Goal: Transaction & Acquisition: Purchase product/service

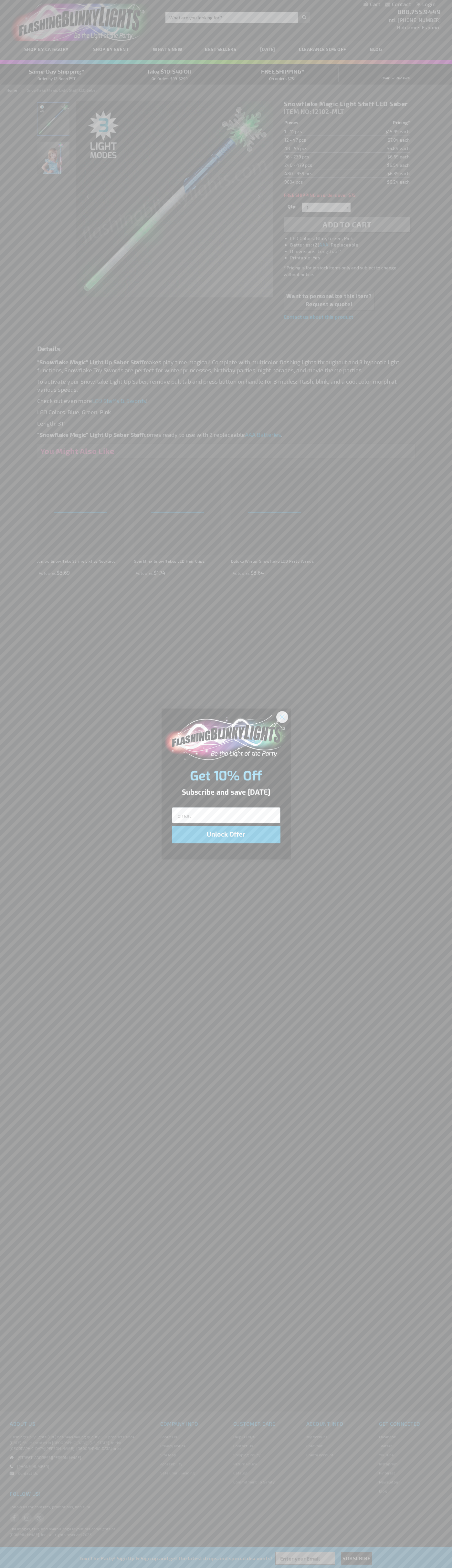
click at [282, 716] on icon "Close dialog" at bounding box center [281, 716] width 4 height 4
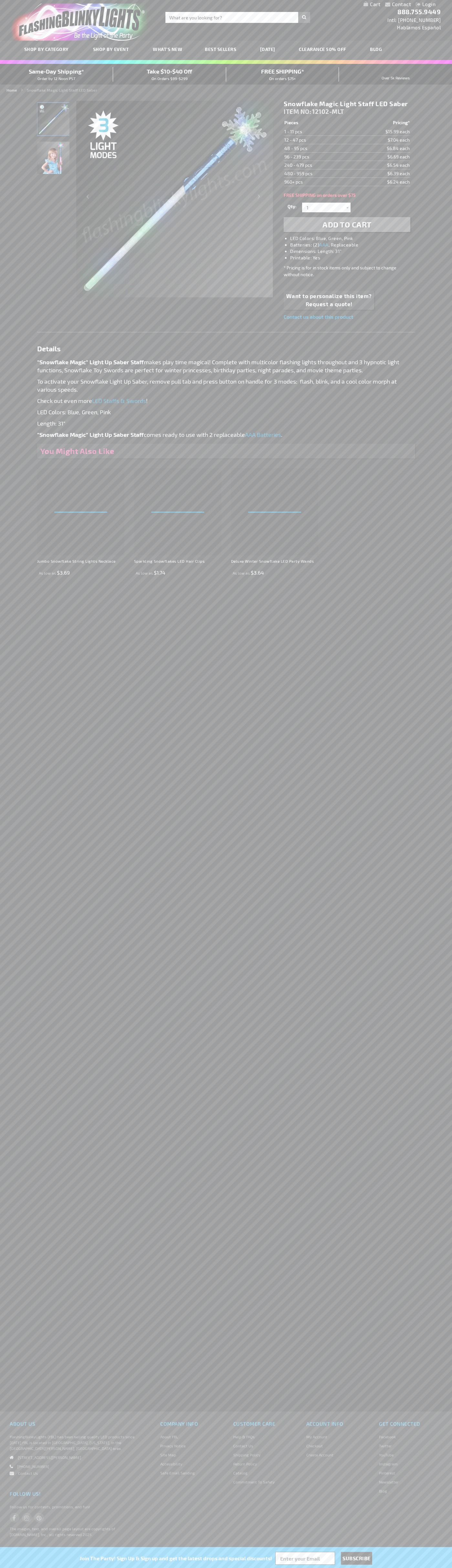
click at [347, 225] on span "Add to Cart" at bounding box center [347, 224] width 49 height 9
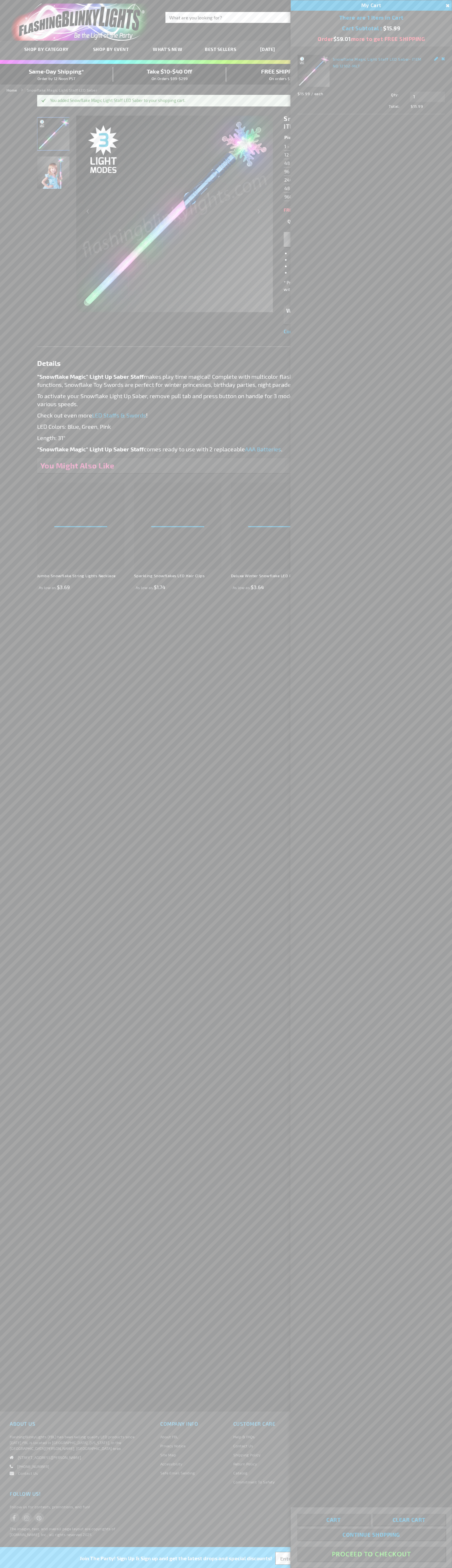
click at [371, 1554] on button "Proceed To Checkout" at bounding box center [371, 1554] width 148 height 15
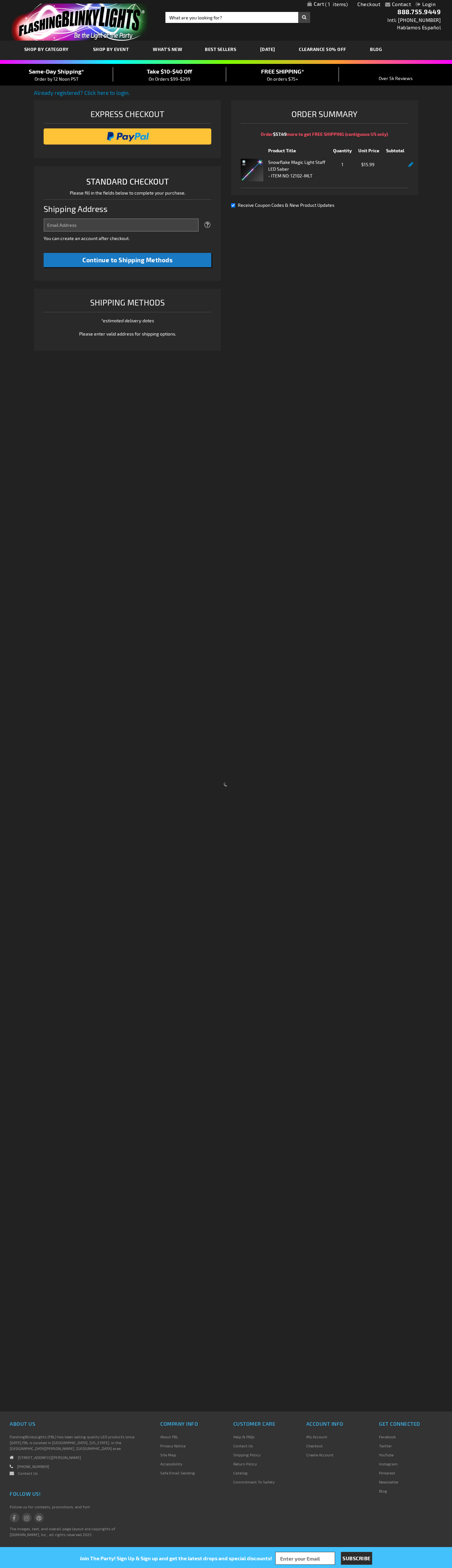
select select "US"
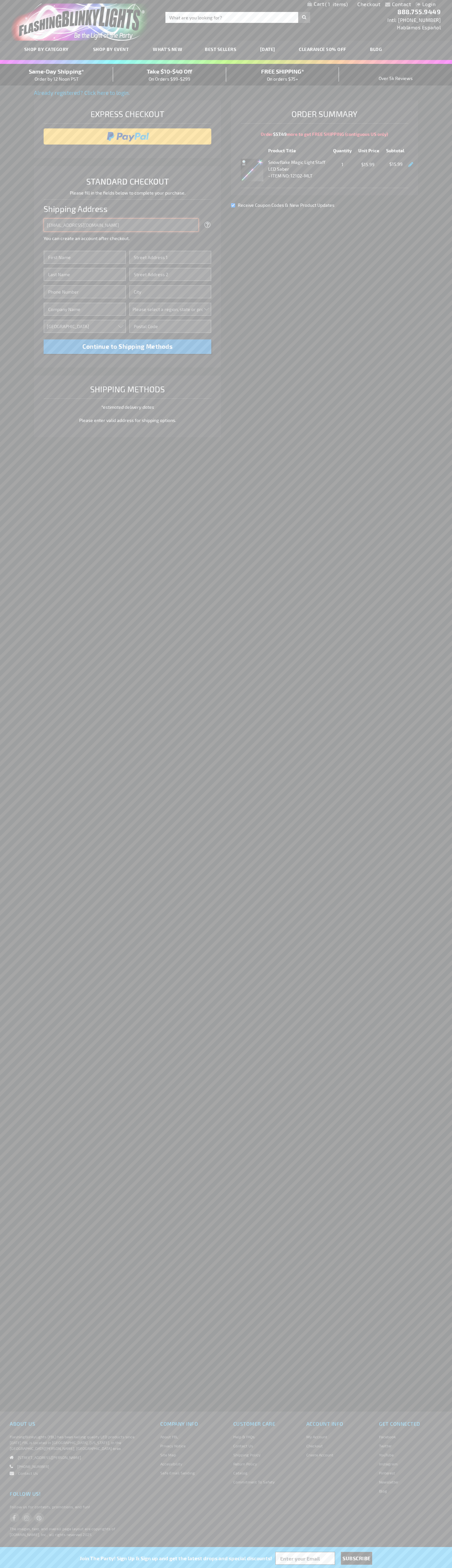
type input "johnsmith005@storebotmail.joonix.net"
type input "John"
type input "4581 Webb Street"
type input "First floor"
type input "pryor"
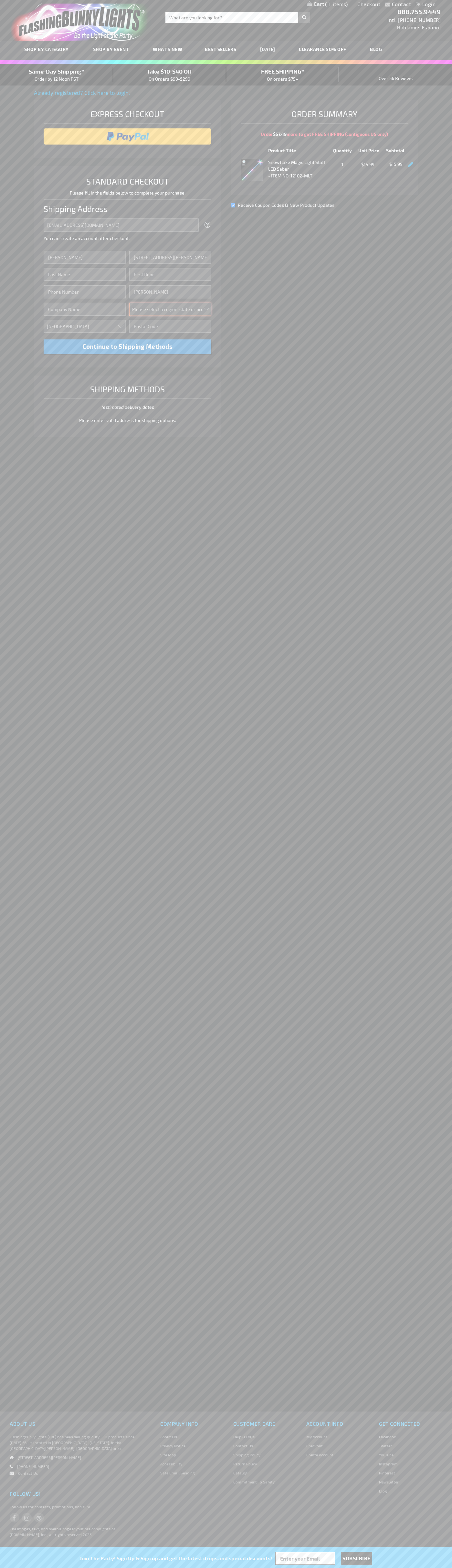
select select "48"
type input "74361"
type input "Smith"
type input "6502530000"
type input "John Smith"
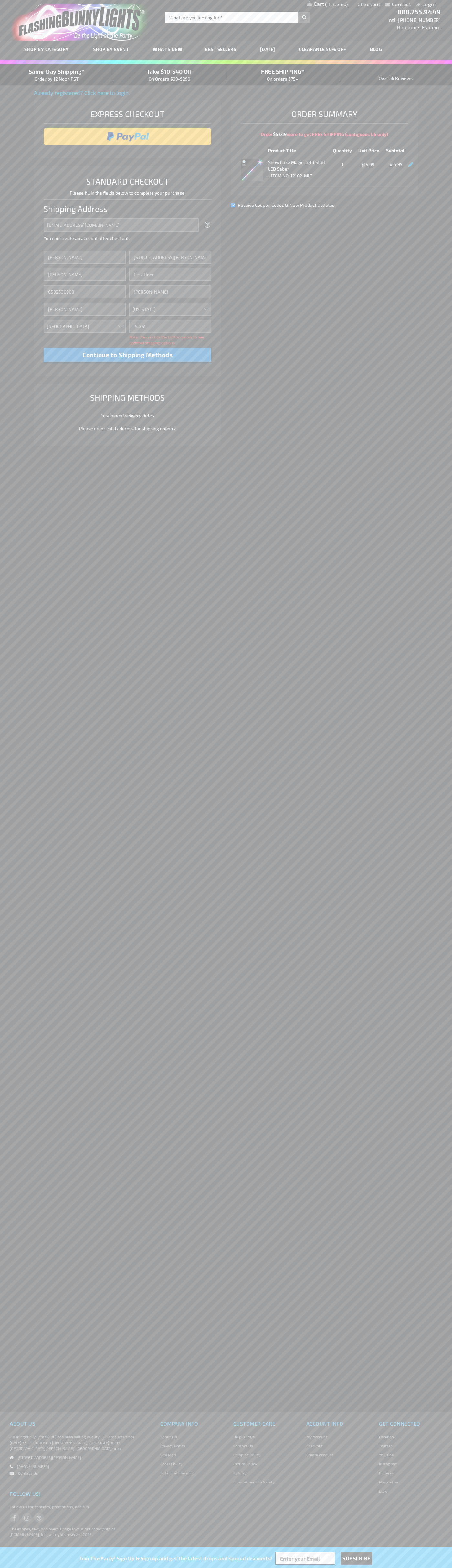
click at [57, 75] on div "Same-Day Shipping* Order by 12 Noon PST" at bounding box center [57, 74] width 113 height 15
click at [127, 136] on input "image" at bounding box center [127, 136] width 161 height 13
